Goal: Task Accomplishment & Management: Use online tool/utility

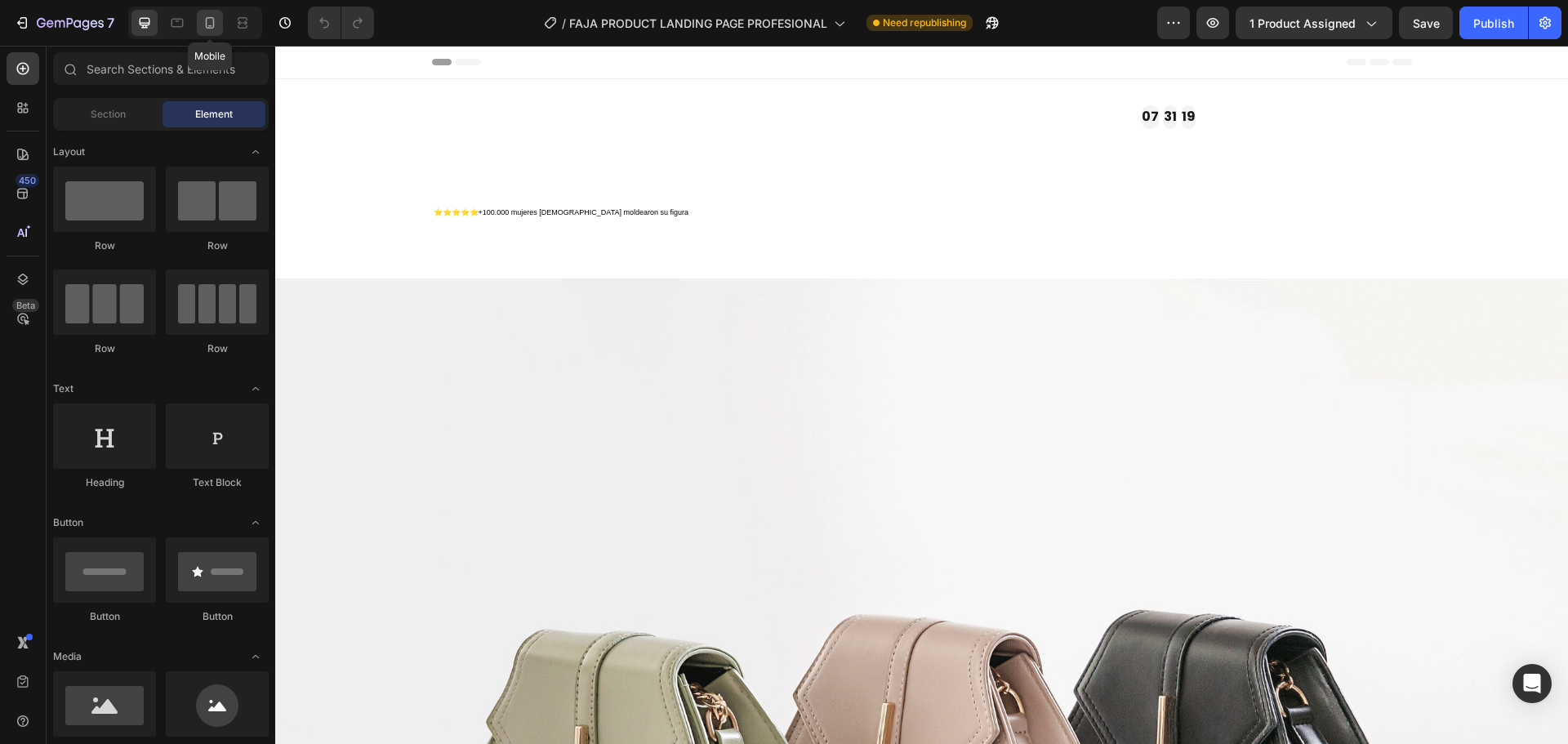
click at [203, 24] on icon at bounding box center [210, 23] width 17 height 17
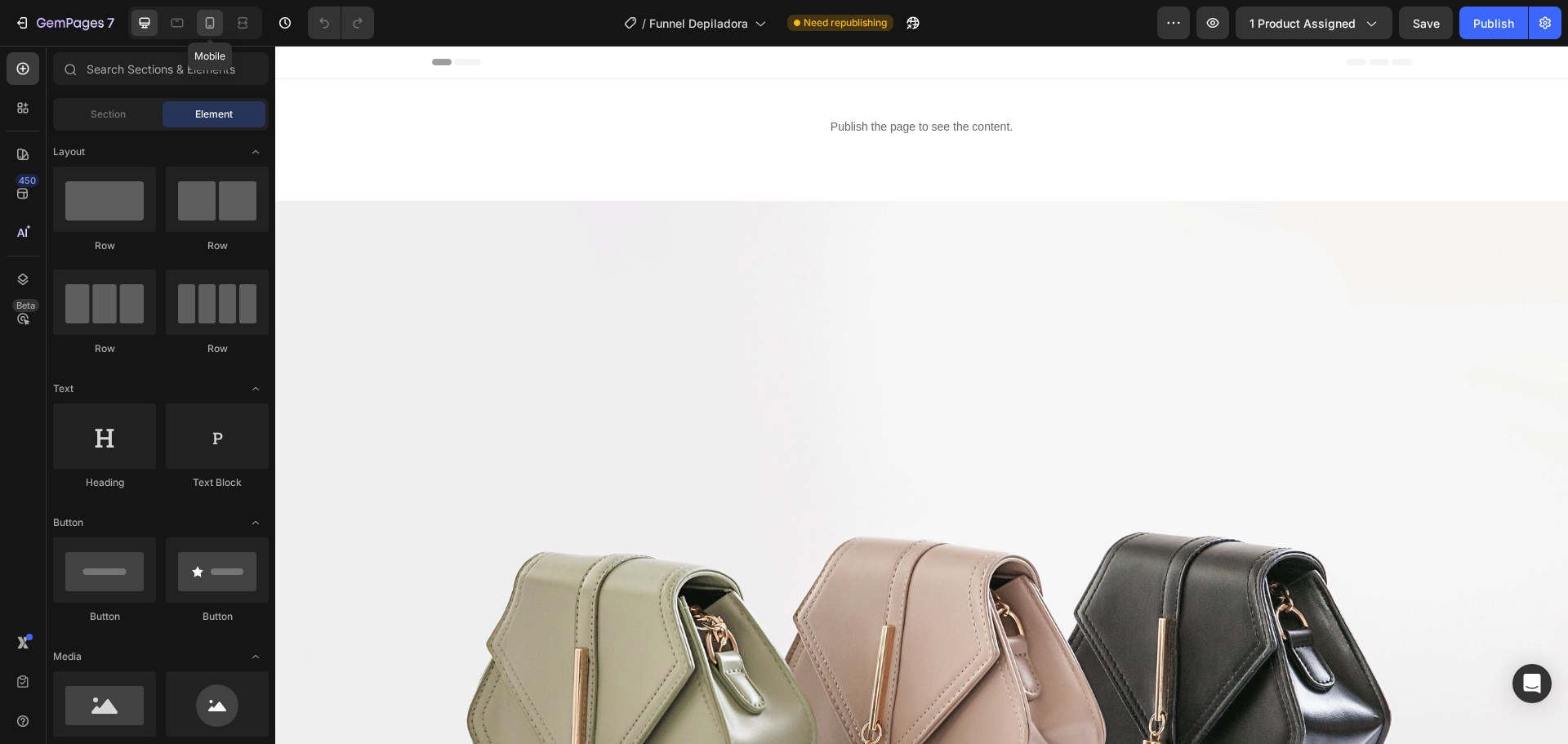
click at [210, 20] on icon at bounding box center [210, 23] width 17 height 17
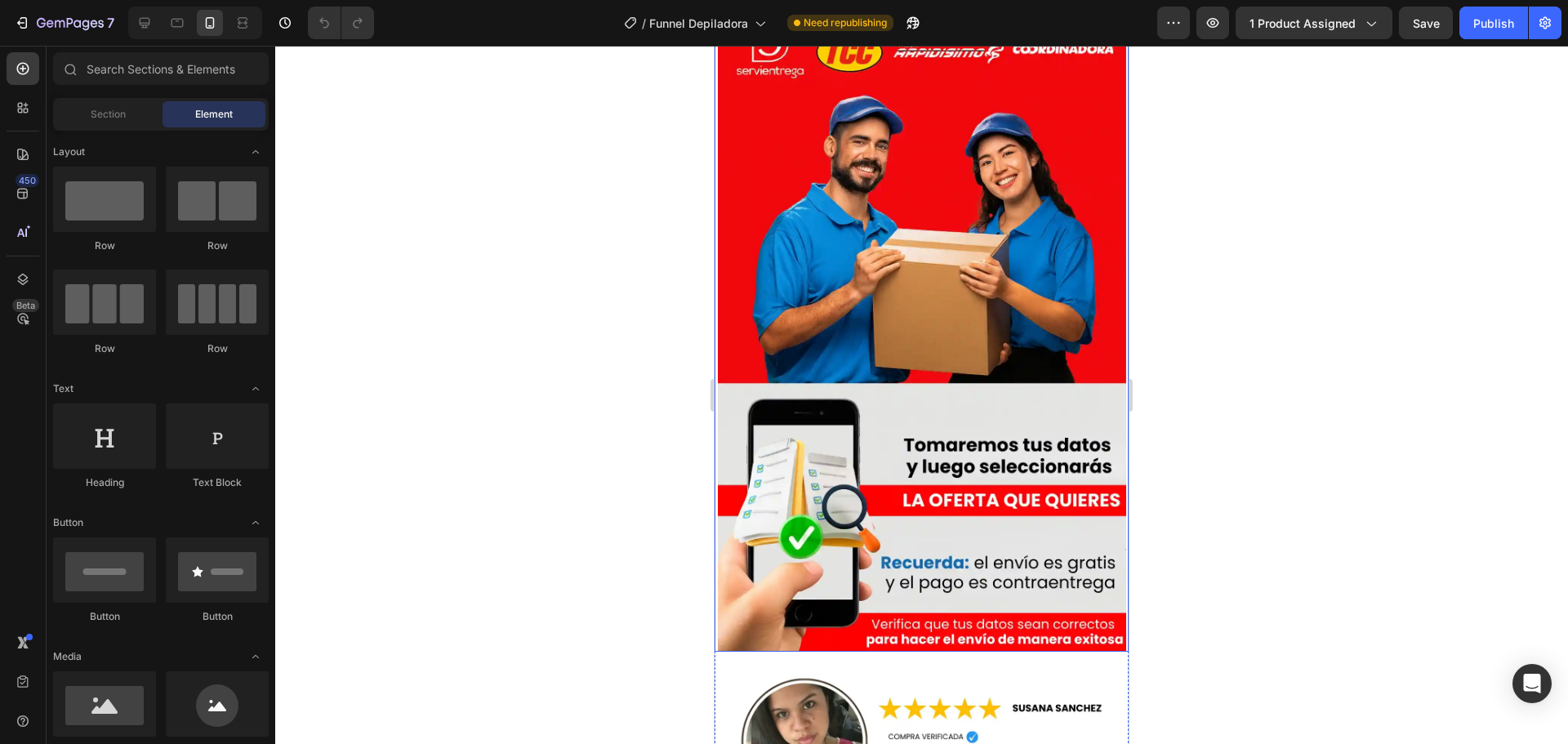
scroll to position [5493, 0]
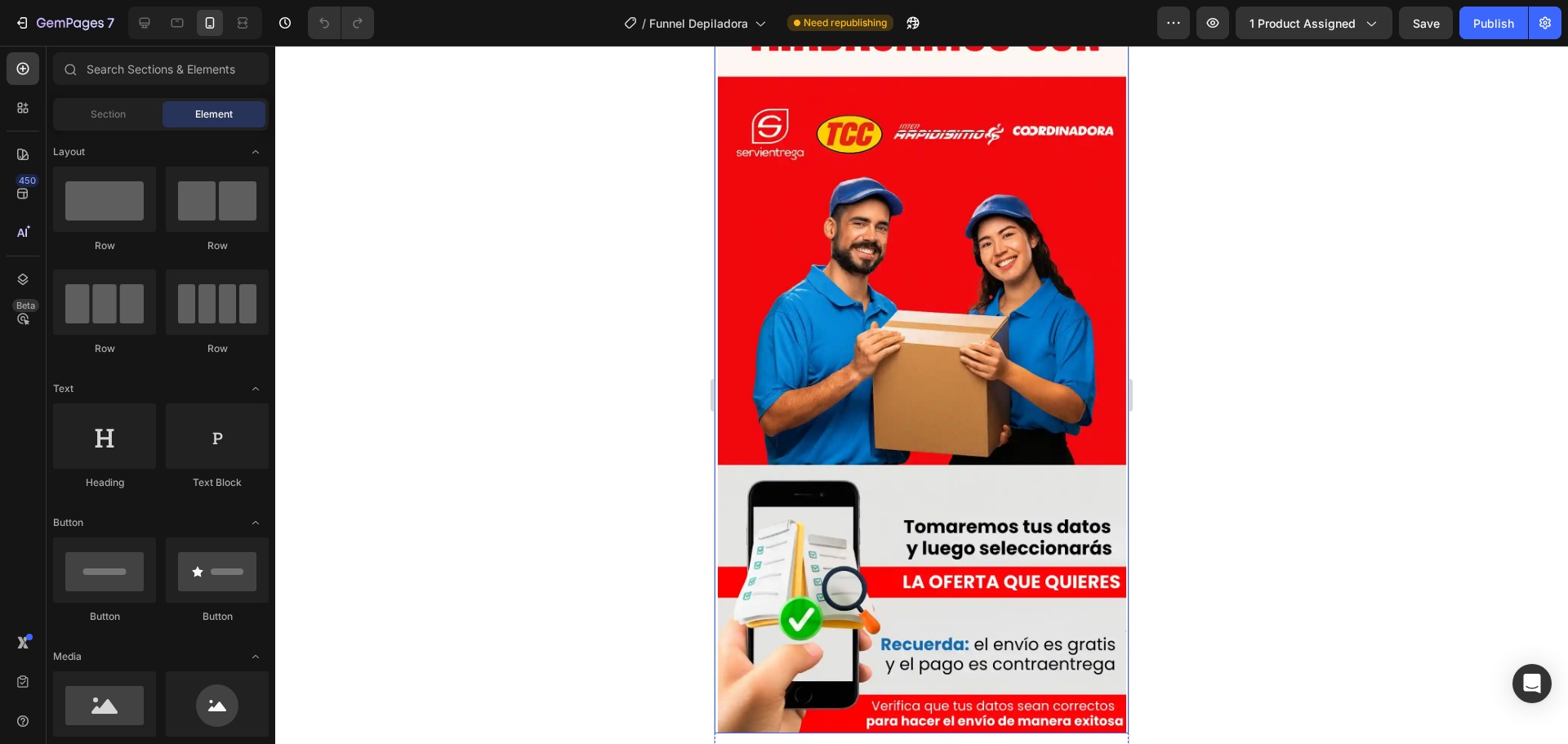
click at [951, 308] on img at bounding box center [922, 355] width 409 height 756
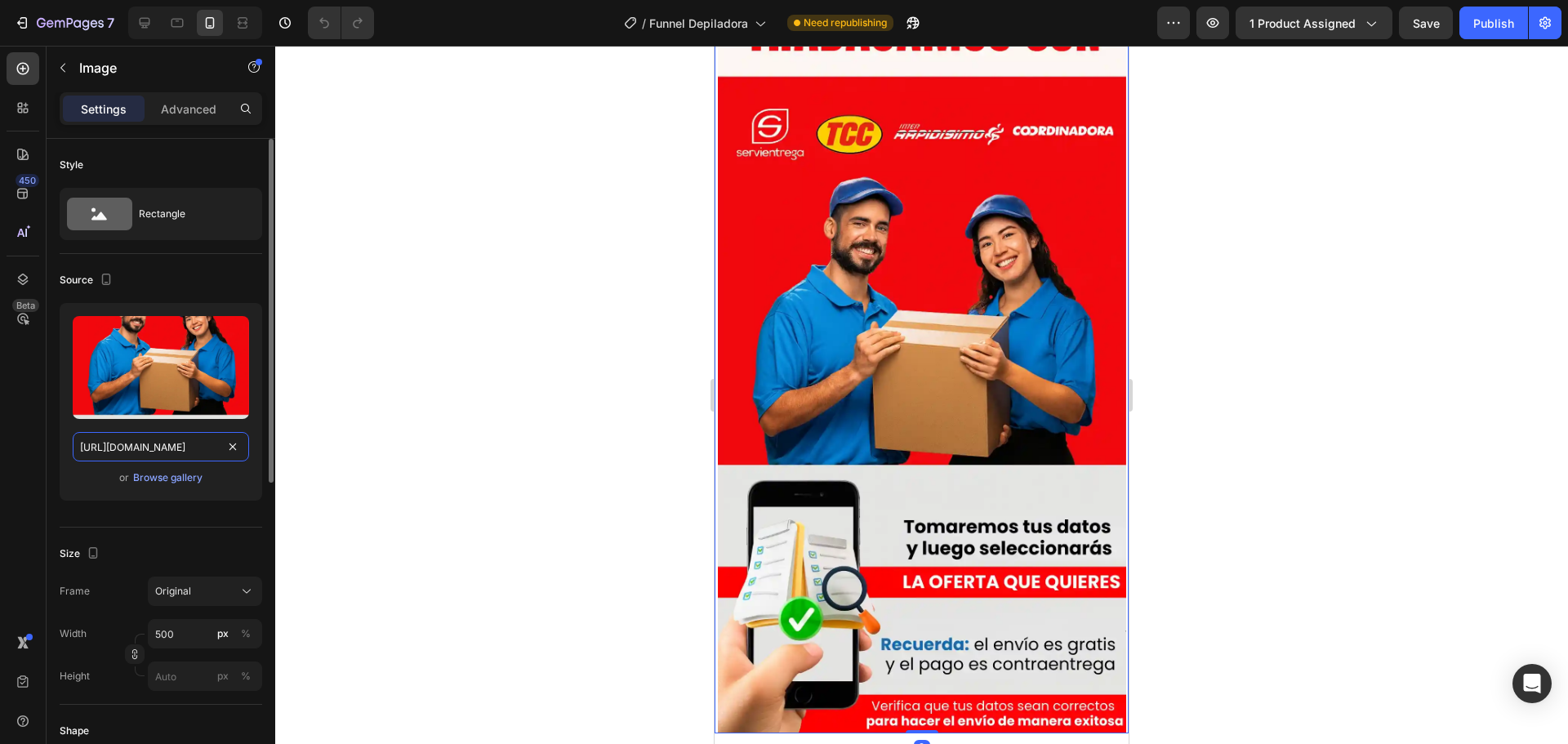
click at [176, 444] on input "[URL][DOMAIN_NAME]" at bounding box center [161, 447] width 176 height 30
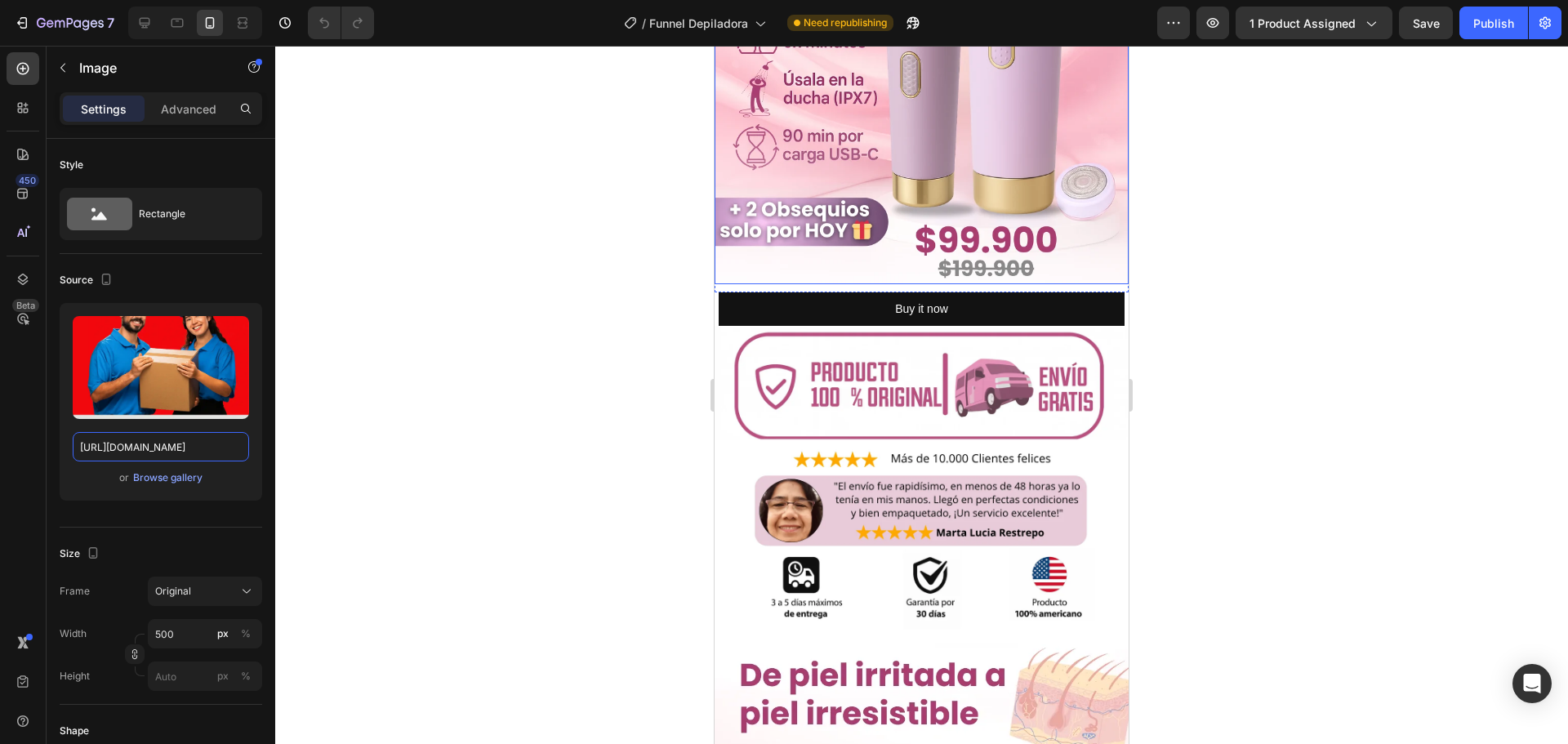
scroll to position [654, 0]
